Goal: Task Accomplishment & Management: Use online tool/utility

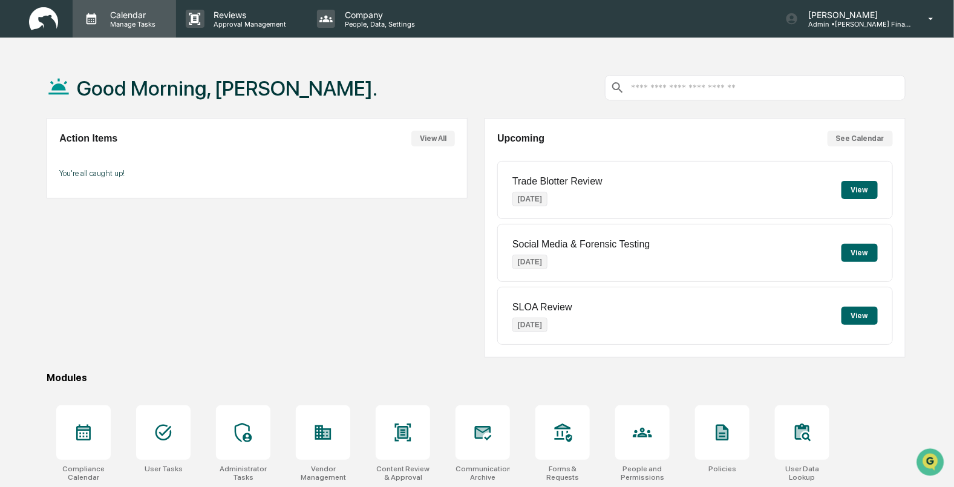
click at [99, 13] on icon at bounding box center [91, 19] width 18 height 18
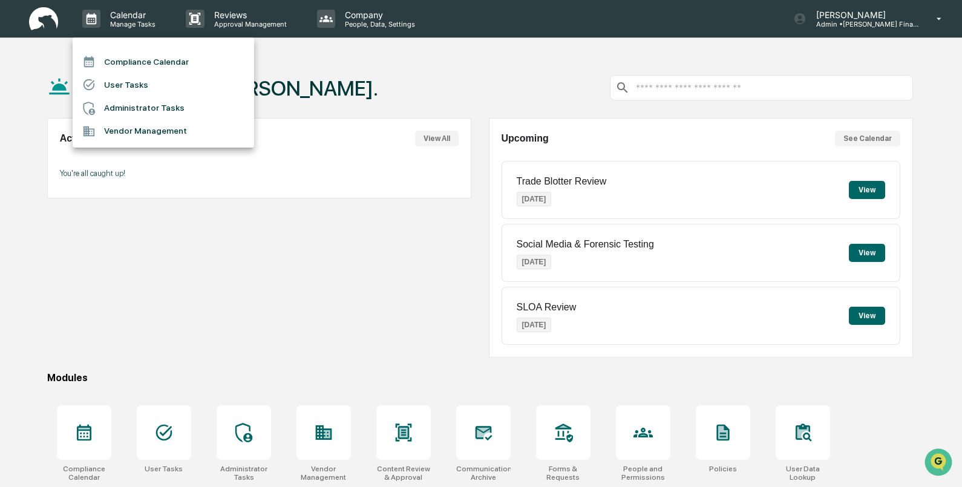
click at [114, 56] on li "Compliance Calendar" at bounding box center [164, 61] width 182 height 23
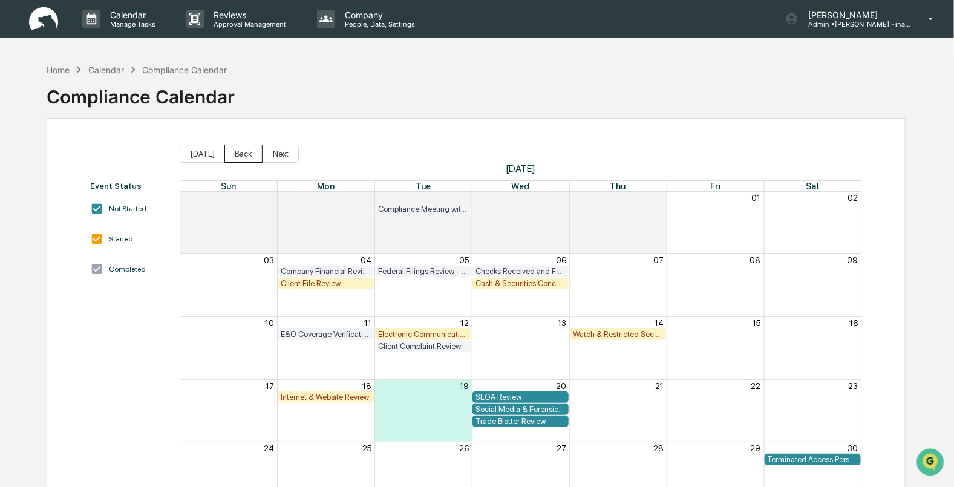
click at [236, 154] on button "Back" at bounding box center [244, 154] width 38 height 18
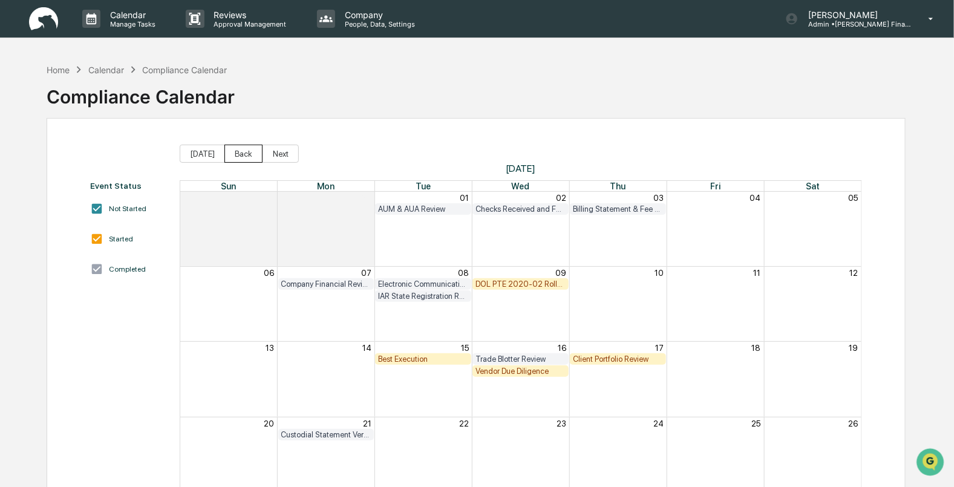
click at [236, 154] on button "Back" at bounding box center [244, 154] width 38 height 18
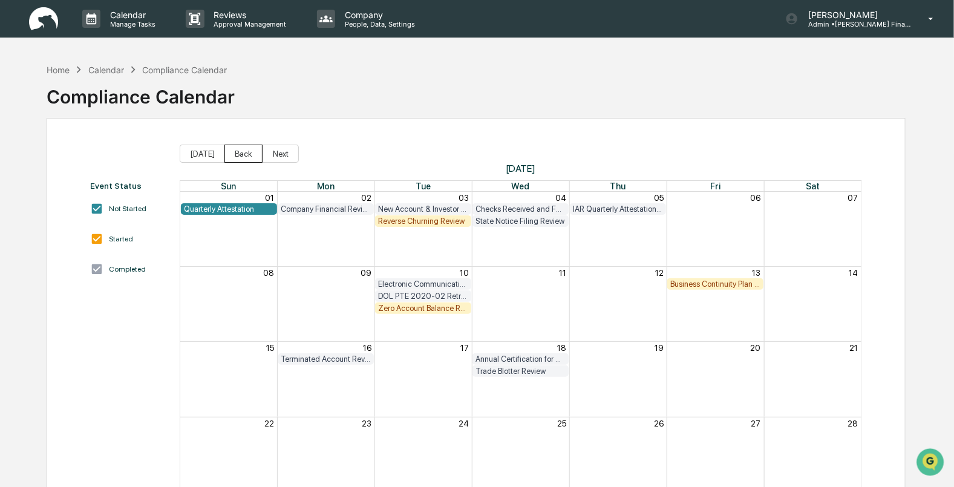
click at [237, 156] on button "Back" at bounding box center [244, 154] width 38 height 18
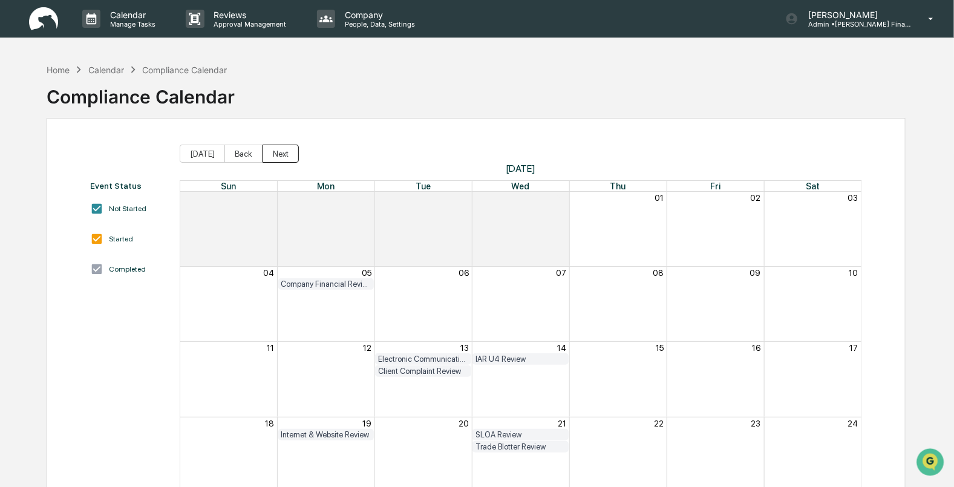
click at [266, 157] on button "Next" at bounding box center [281, 154] width 36 height 18
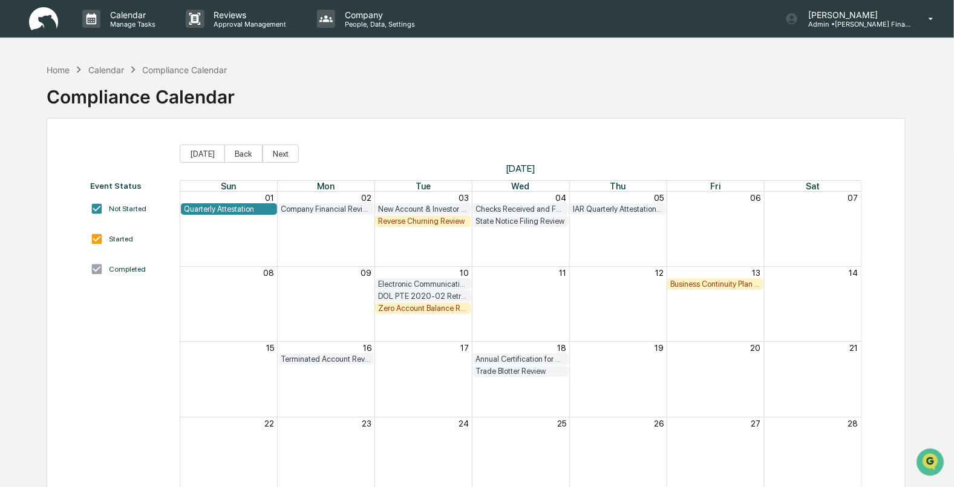
click at [418, 222] on div "Reverse Churning Review" at bounding box center [423, 221] width 90 height 9
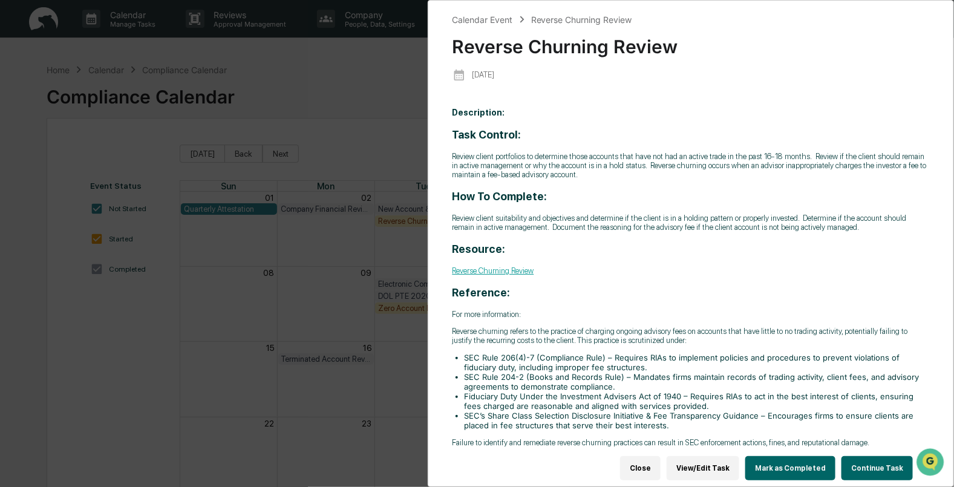
click at [700, 114] on p "Description: Task Control: Review client portfolios to determine those accounts…" at bounding box center [692, 278] width 478 height 340
click at [379, 84] on div "Calendar Event Reverse Churning Review Reverse Churning Review 2025-06-03 Descr…" at bounding box center [477, 243] width 954 height 487
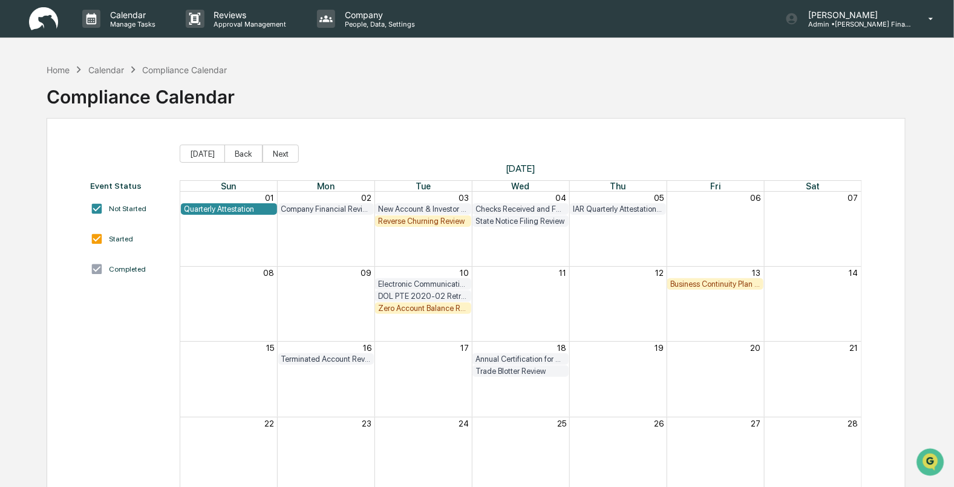
click at [703, 284] on div "Business Continuity Plan Review & Test" at bounding box center [716, 284] width 90 height 9
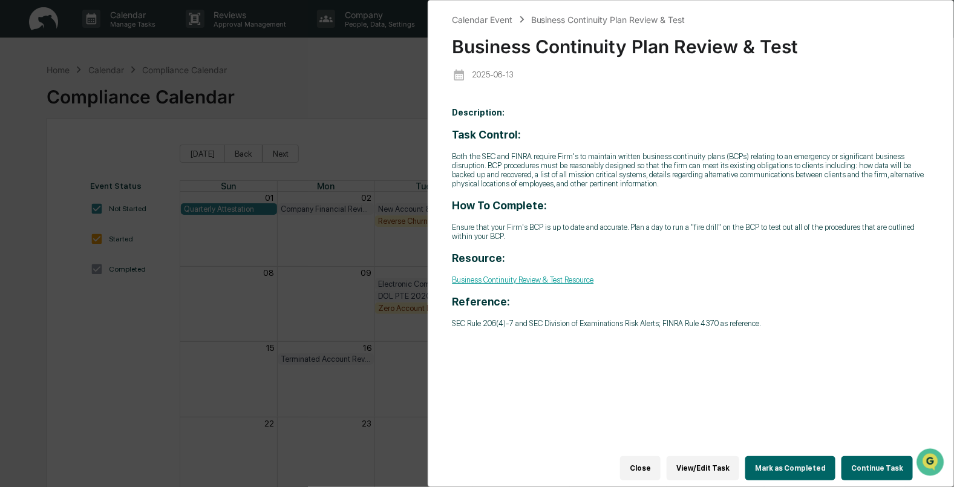
click at [344, 84] on div "Calendar Event Business Continuity Plan Review & Test Business Continuity Plan …" at bounding box center [477, 243] width 954 height 487
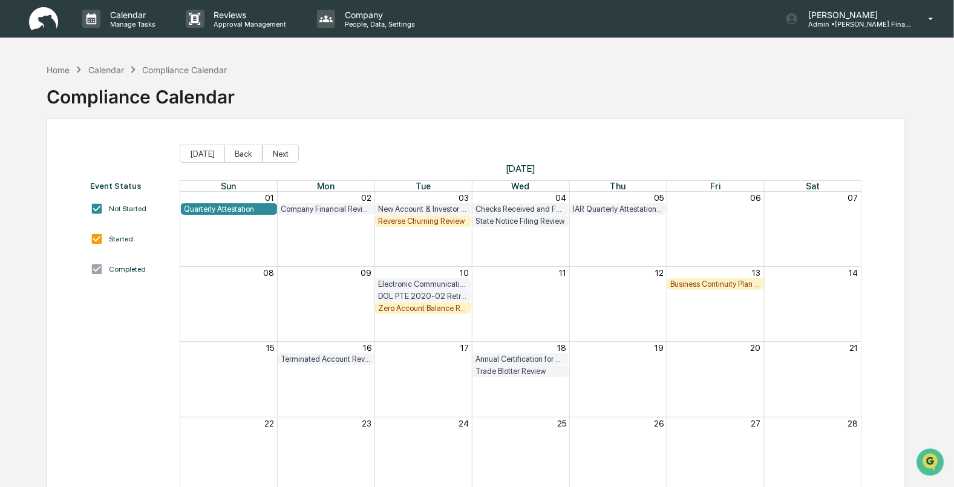
click at [403, 320] on div "Month View" at bounding box center [423, 304] width 97 height 74
click at [402, 310] on div "Zero Account Balance Review" at bounding box center [423, 308] width 90 height 9
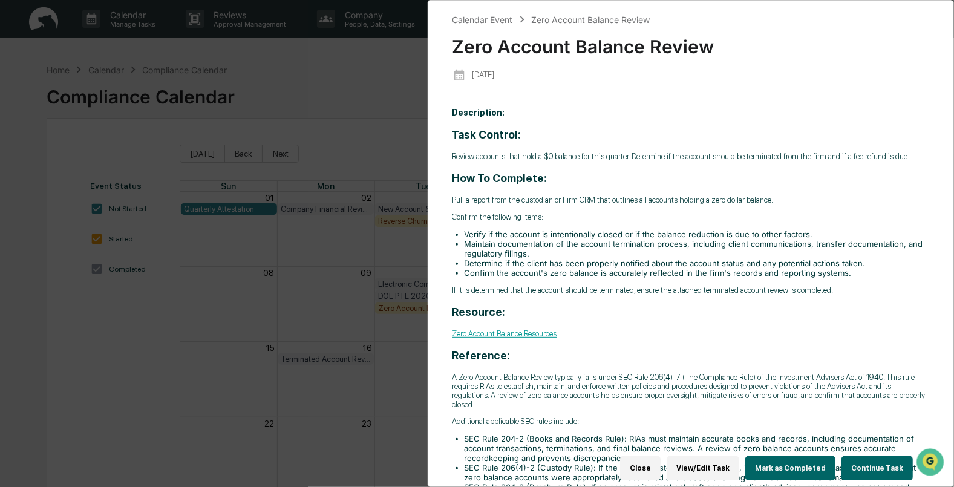
click at [510, 336] on link "Zero Account Balance Resources" at bounding box center [505, 333] width 105 height 9
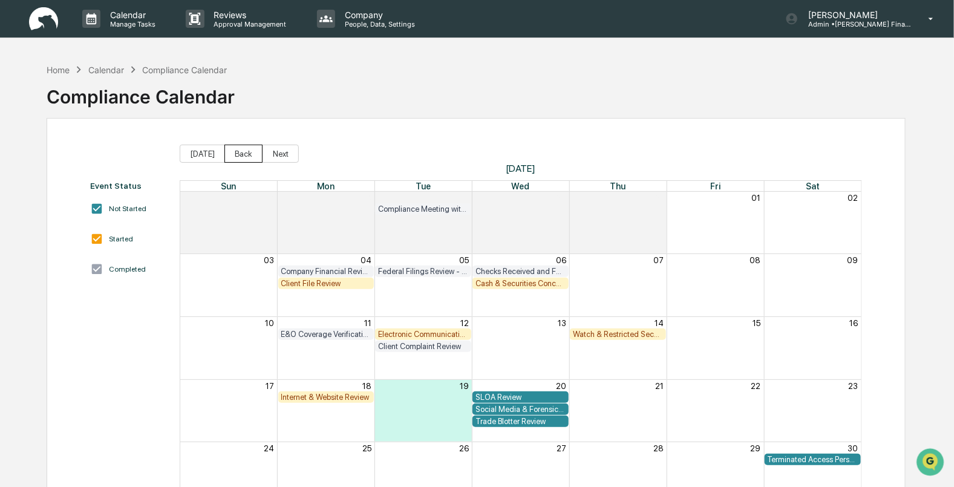
click at [244, 155] on button "Back" at bounding box center [244, 154] width 38 height 18
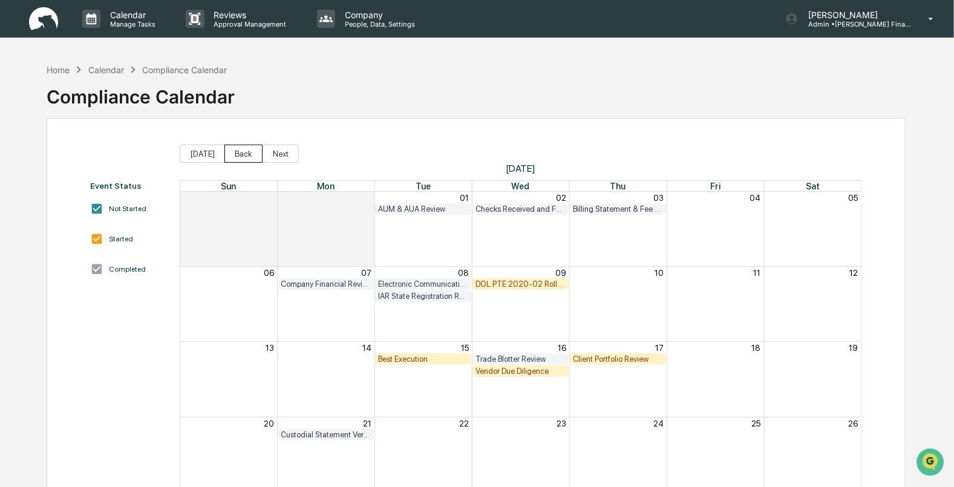
click at [244, 155] on button "Back" at bounding box center [244, 154] width 38 height 18
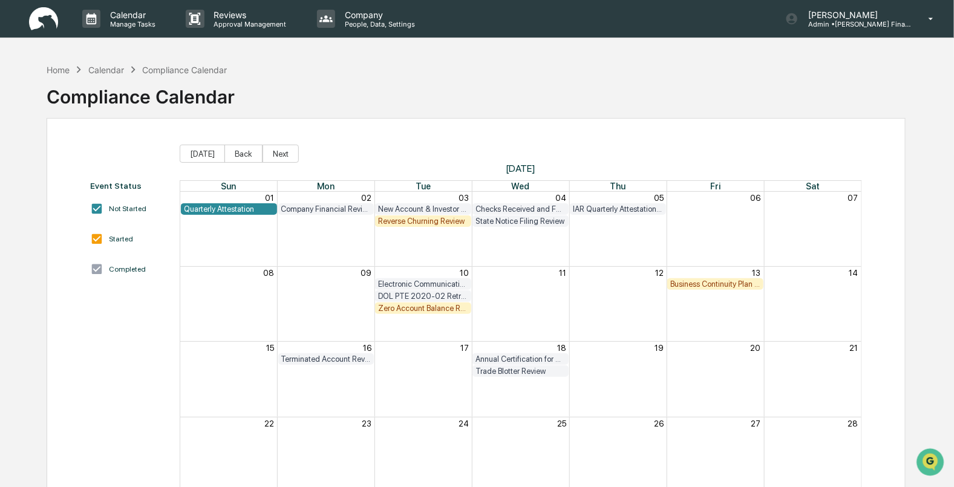
click at [402, 308] on div "Zero Account Balance Review" at bounding box center [423, 308] width 90 height 9
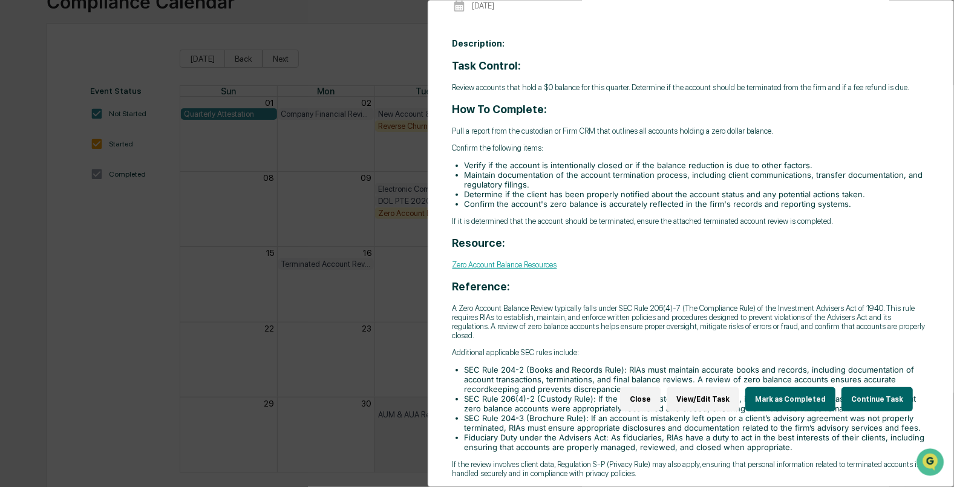
scroll to position [107, 0]
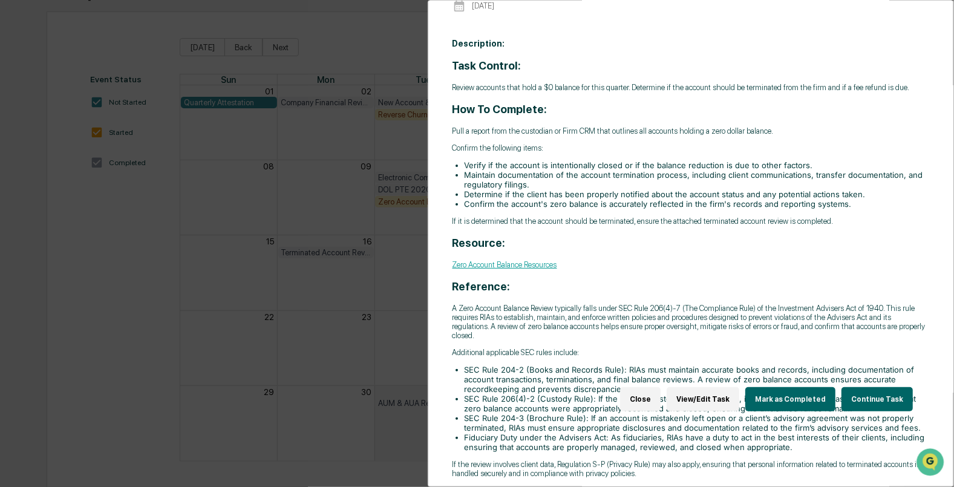
click at [694, 245] on div "Task Control: Review accounts that hold a $0 balance for this quarter. Determin…" at bounding box center [692, 268] width 478 height 419
click at [864, 353] on div "Task Control: Review accounts that hold a $0 balance for this quarter. Determin…" at bounding box center [692, 268] width 478 height 419
click at [875, 387] on button "Continue Task" at bounding box center [877, 399] width 71 height 24
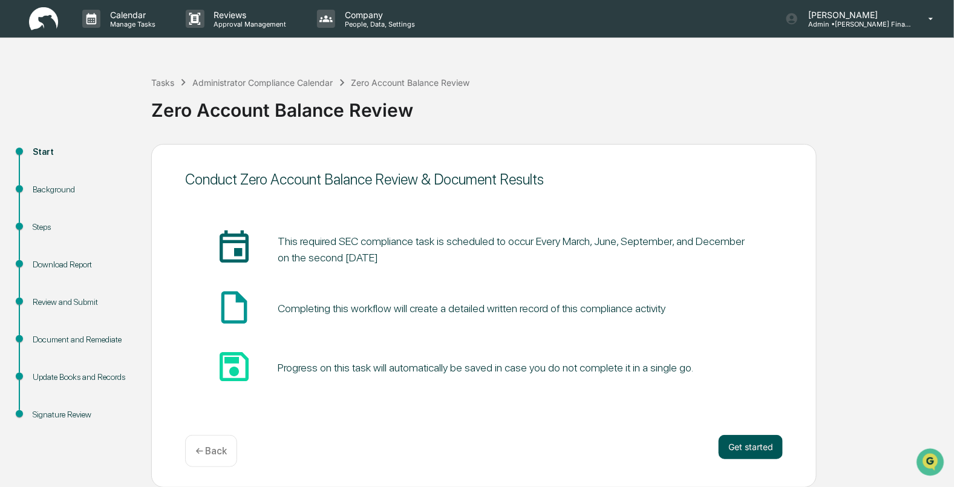
click at [738, 451] on button "Get started" at bounding box center [751, 447] width 64 height 24
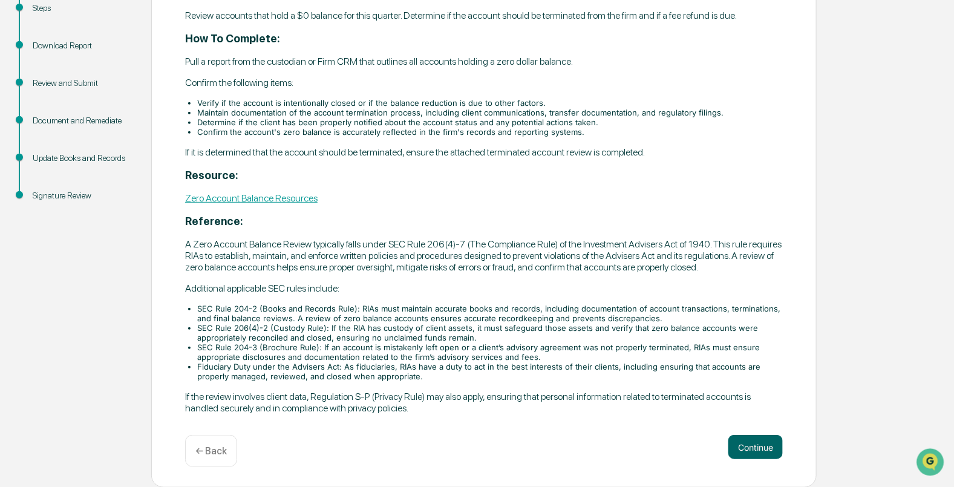
scroll to position [221, 0]
click at [206, 455] on p "← Back" at bounding box center [210, 450] width 31 height 11
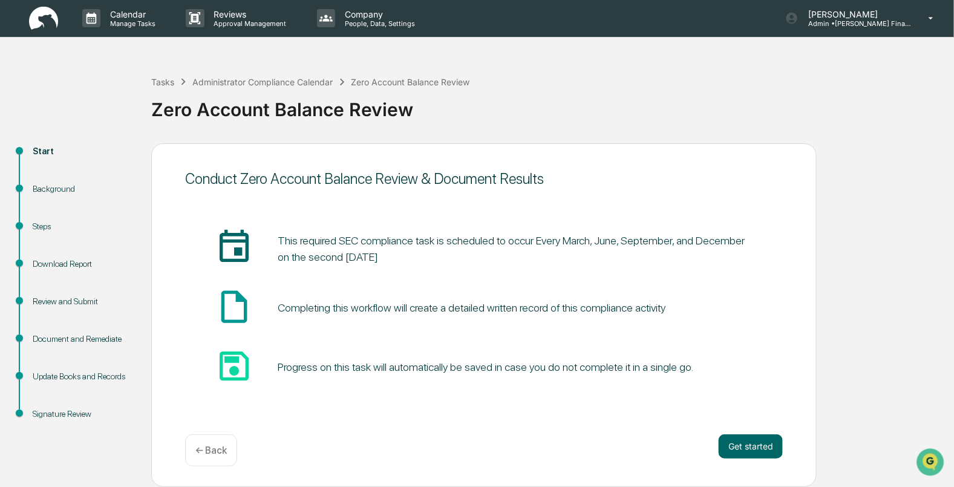
scroll to position [1, 0]
click at [745, 446] on button "Get started" at bounding box center [751, 447] width 64 height 24
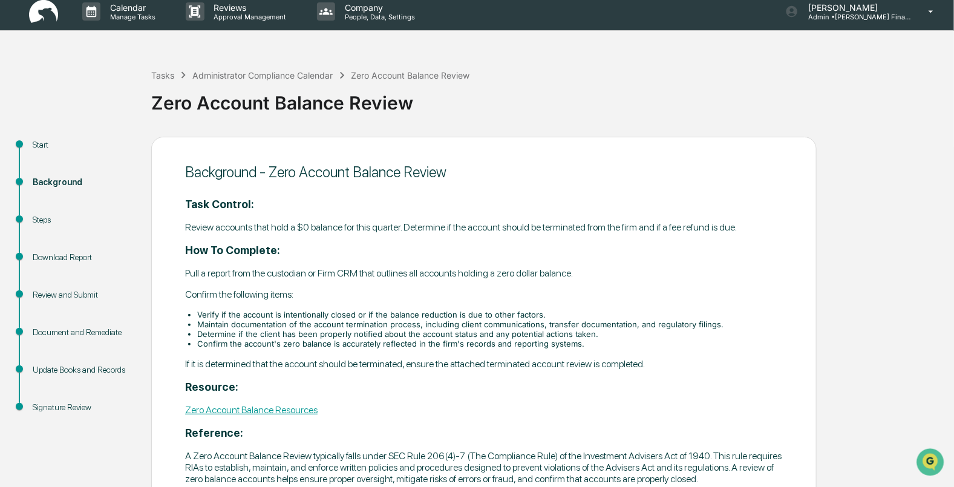
scroll to position [0, 0]
